Goal: Information Seeking & Learning: Learn about a topic

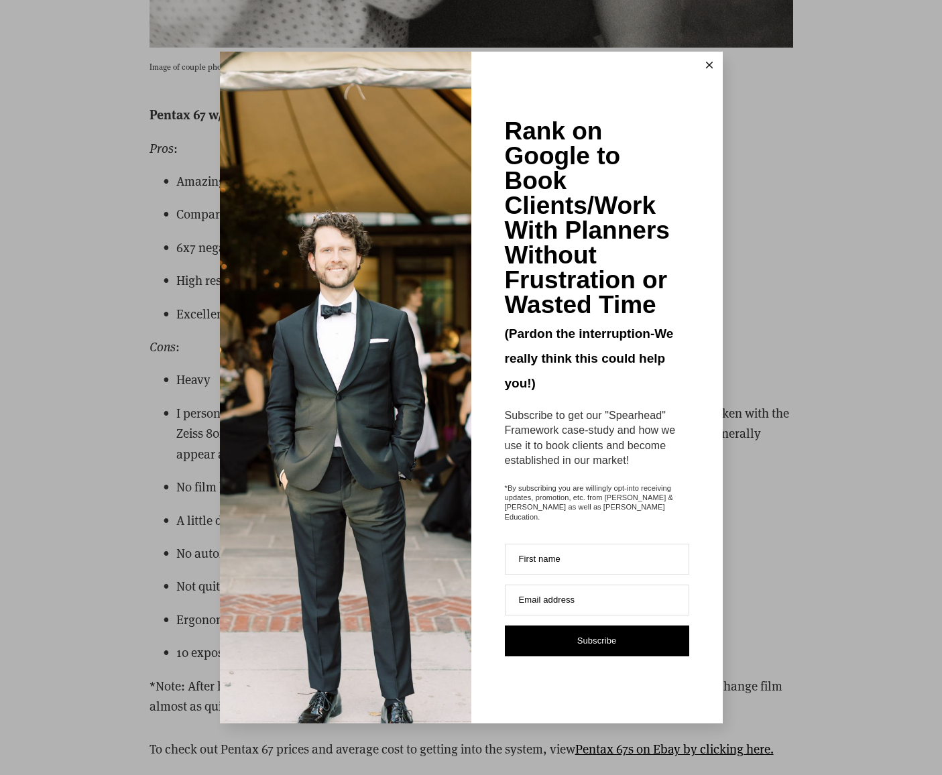
scroll to position [15003, 0]
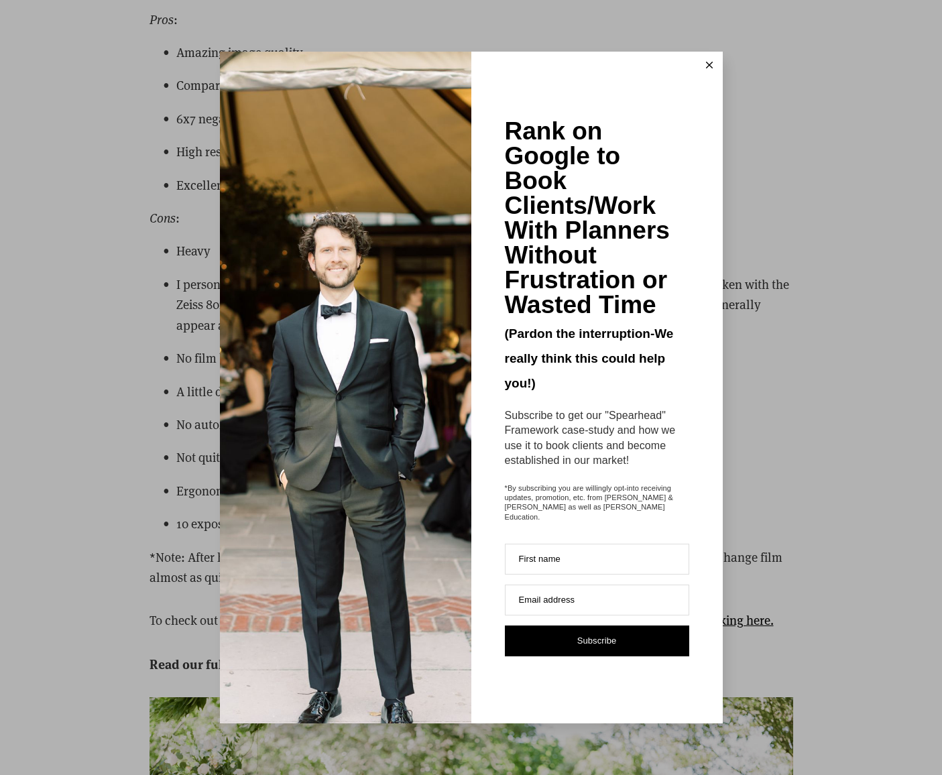
click at [708, 68] on icon at bounding box center [709, 65] width 7 height 7
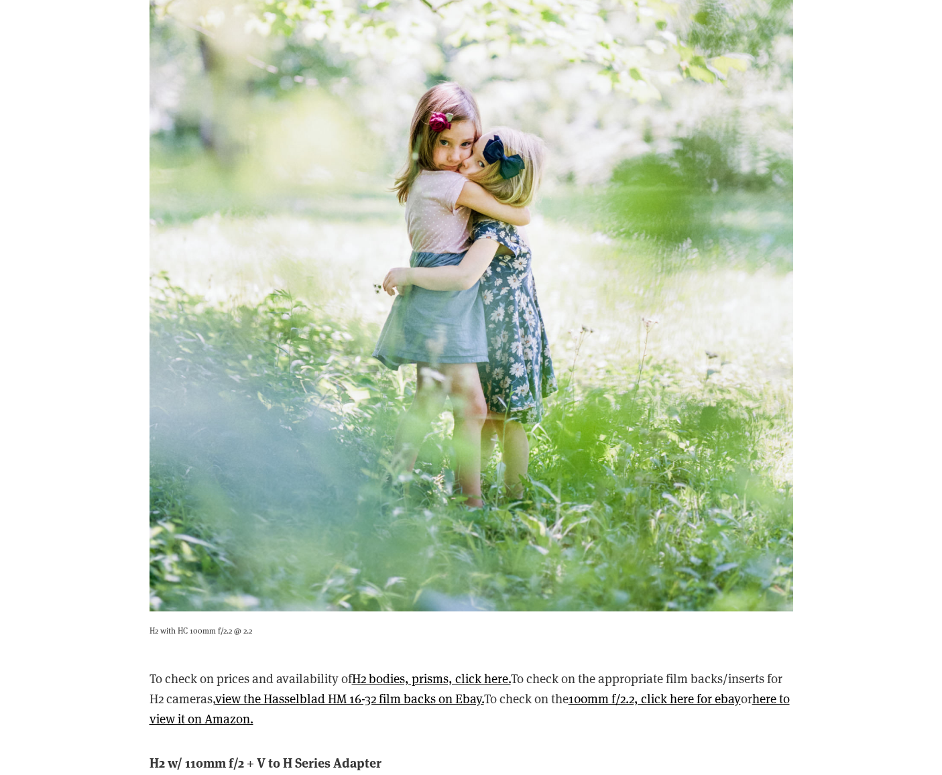
scroll to position [25498, 0]
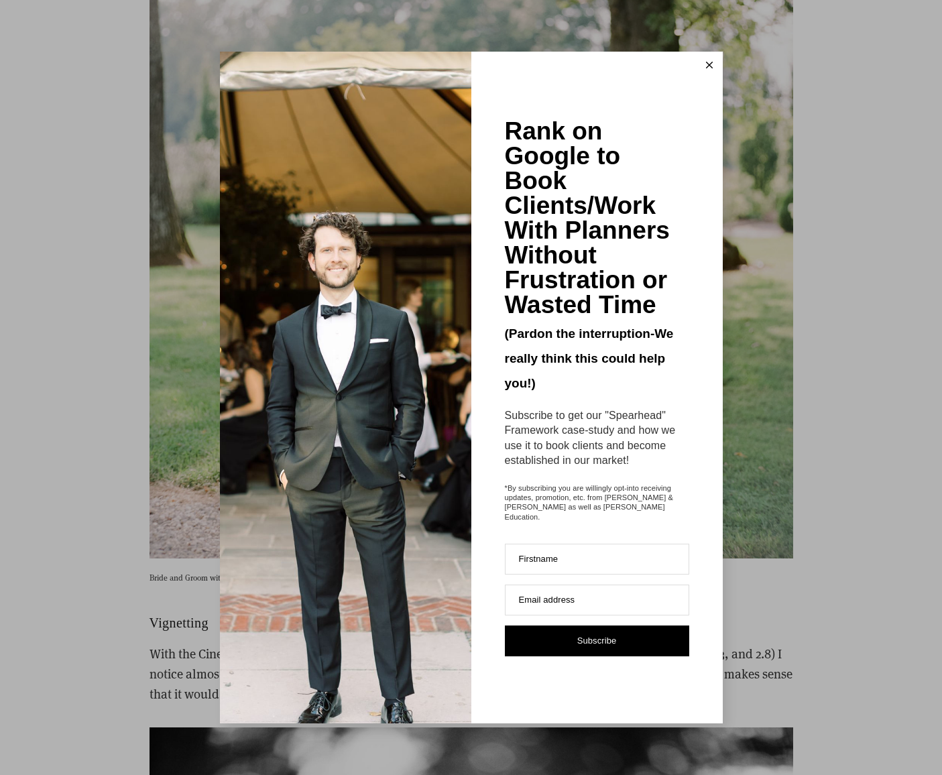
scroll to position [5997, 0]
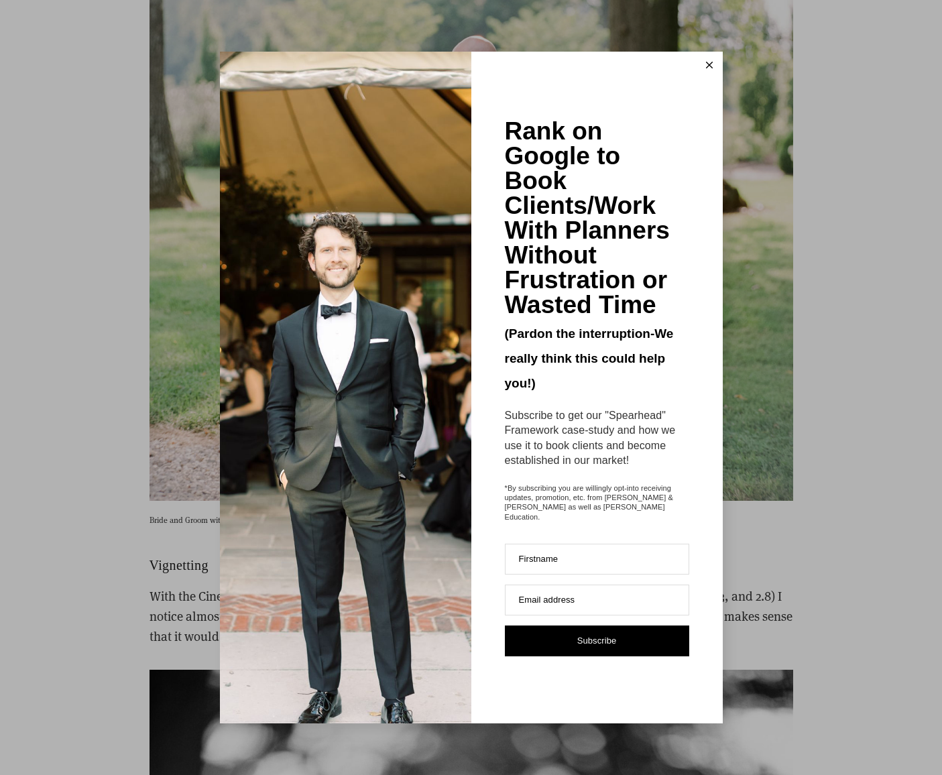
click at [792, 495] on div "Rank on Google to Book Clients/Work With Planners Without Frustration or Wasted…" at bounding box center [471, 387] width 942 height 775
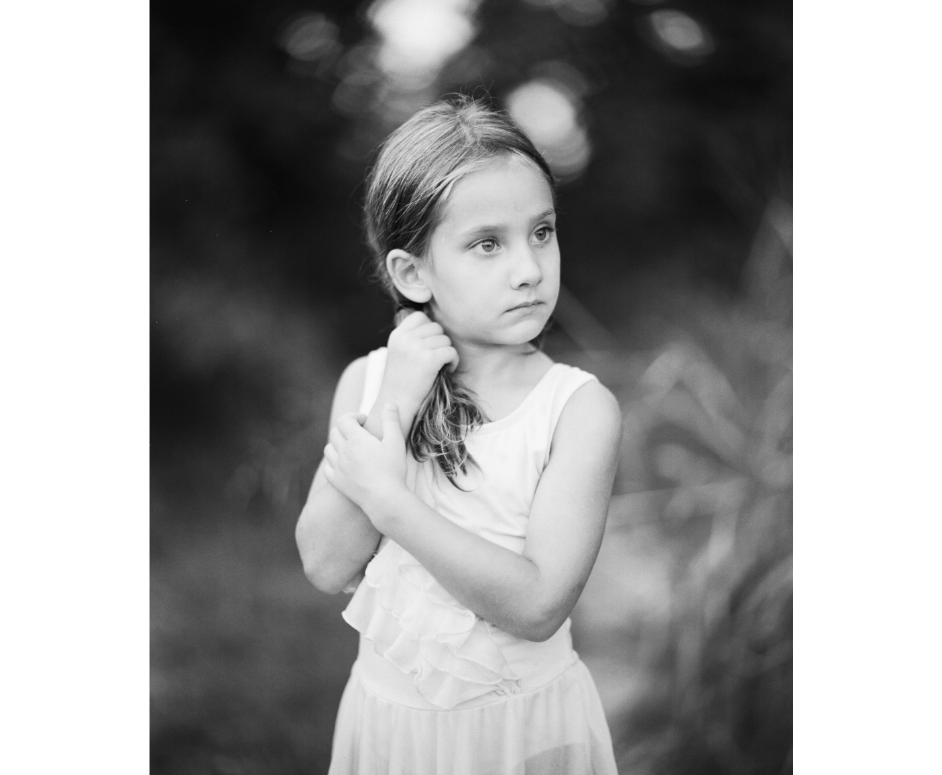
scroll to position [10482, 0]
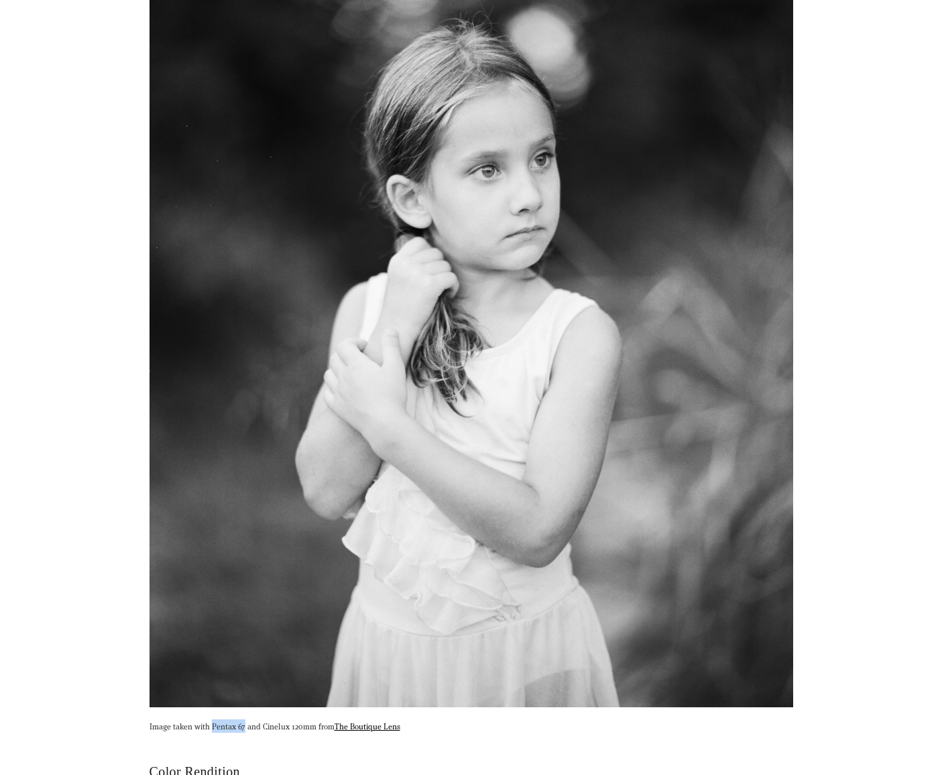
drag, startPoint x: 245, startPoint y: 676, endPoint x: 212, endPoint y: 676, distance: 32.9
click at [212, 720] on p "Image taken with Pentax 67 and Cinelux 120mm from The Boutique Lens" at bounding box center [472, 726] width 644 height 13
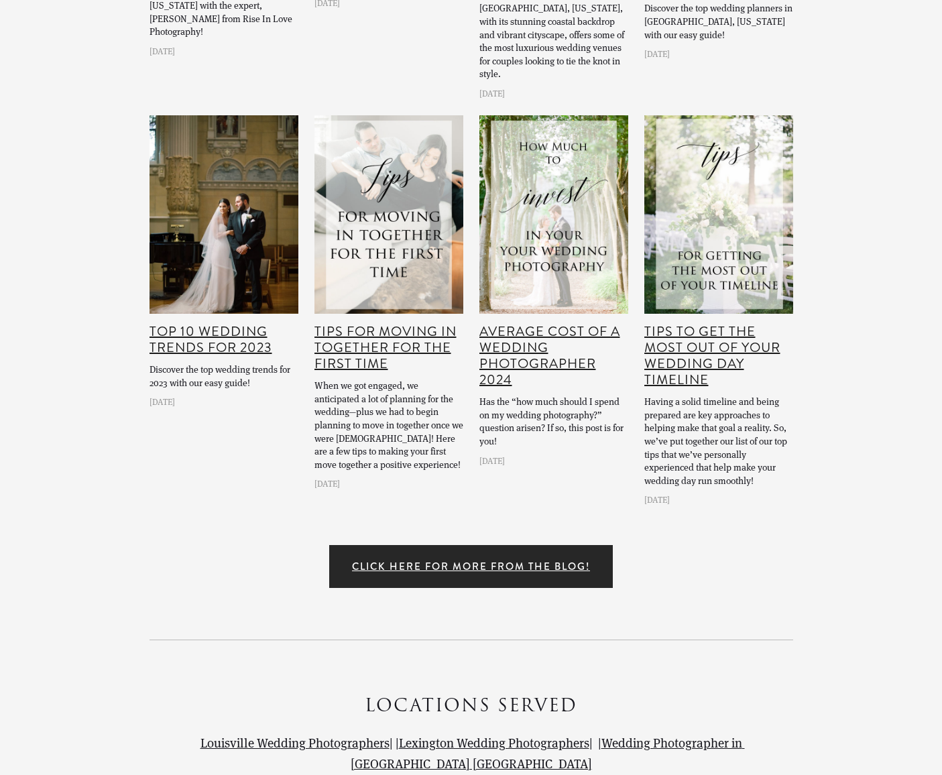
scroll to position [19361, 0]
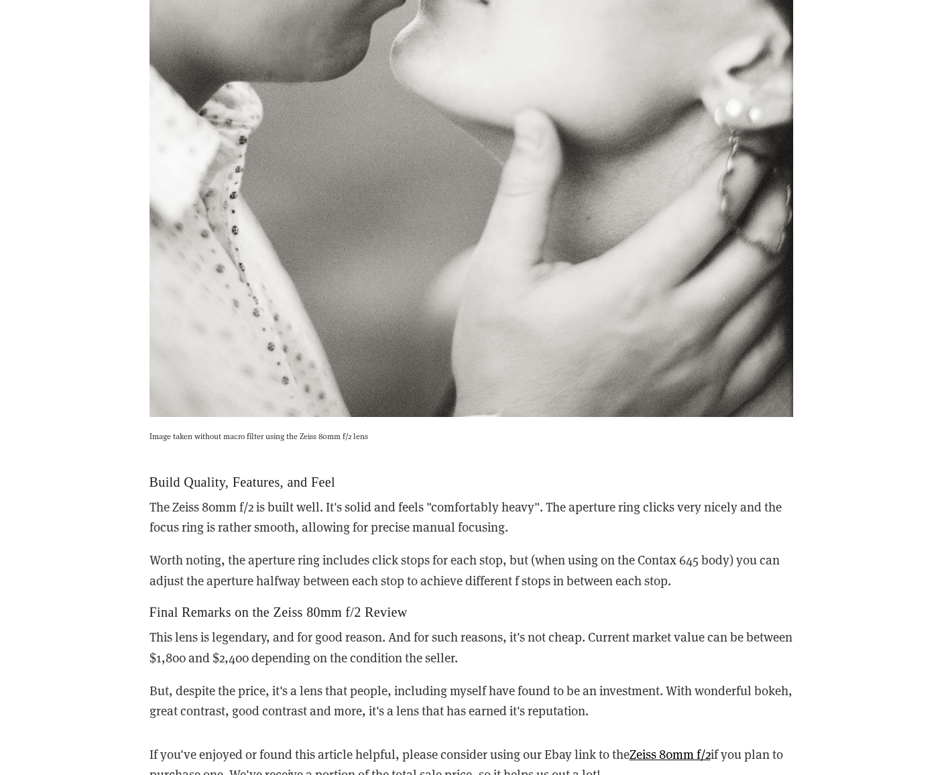
scroll to position [23498, 0]
